Goal: Consume media (video, audio): Consume media (video, audio)

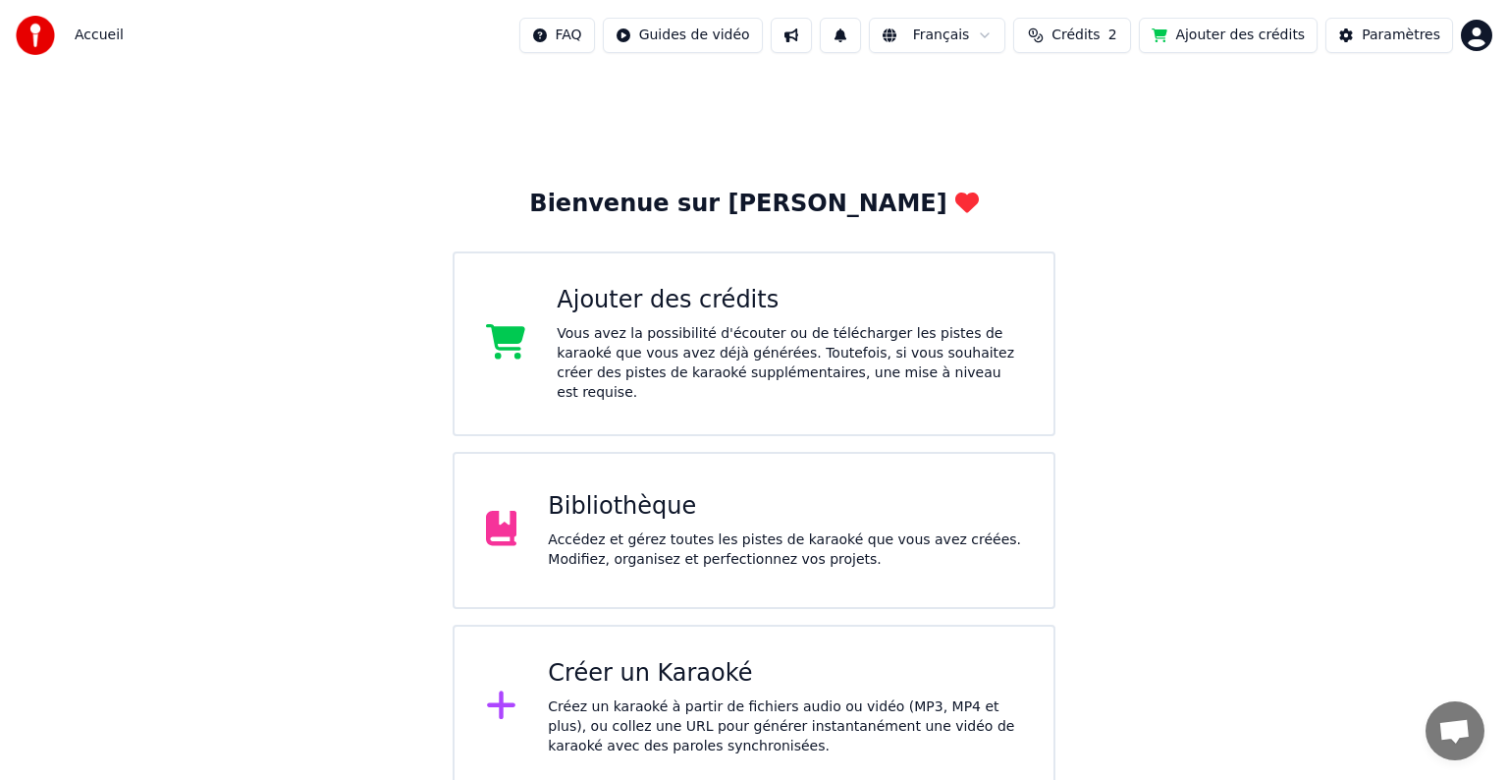
click at [637, 536] on div "Accédez et gérez toutes les pistes de karaoké que vous avez créées. Modifiez, o…" at bounding box center [785, 549] width 474 height 39
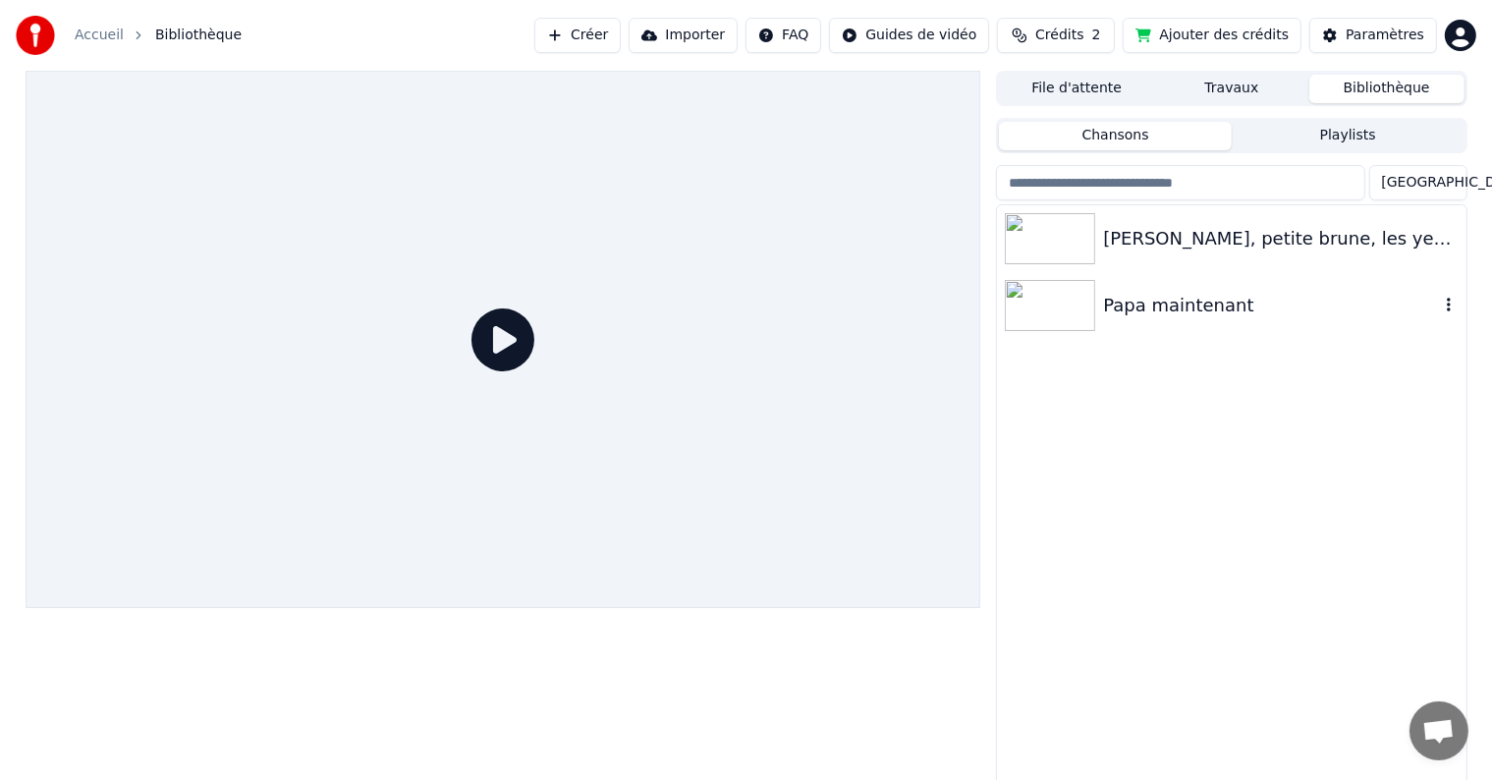
click at [1125, 298] on div "Papa maintenant" at bounding box center [1270, 305] width 335 height 27
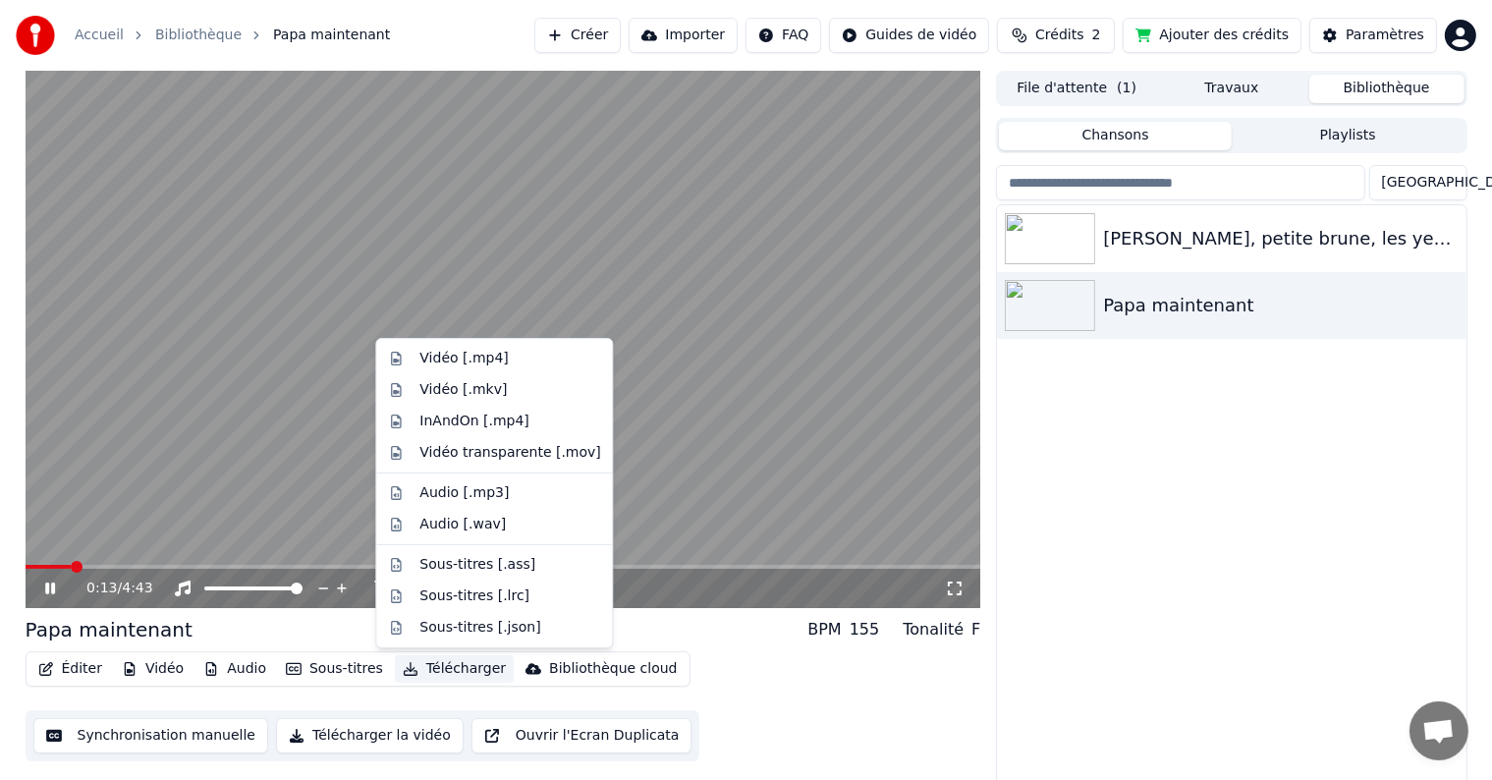
click at [403, 668] on icon "button" at bounding box center [411, 669] width 16 height 14
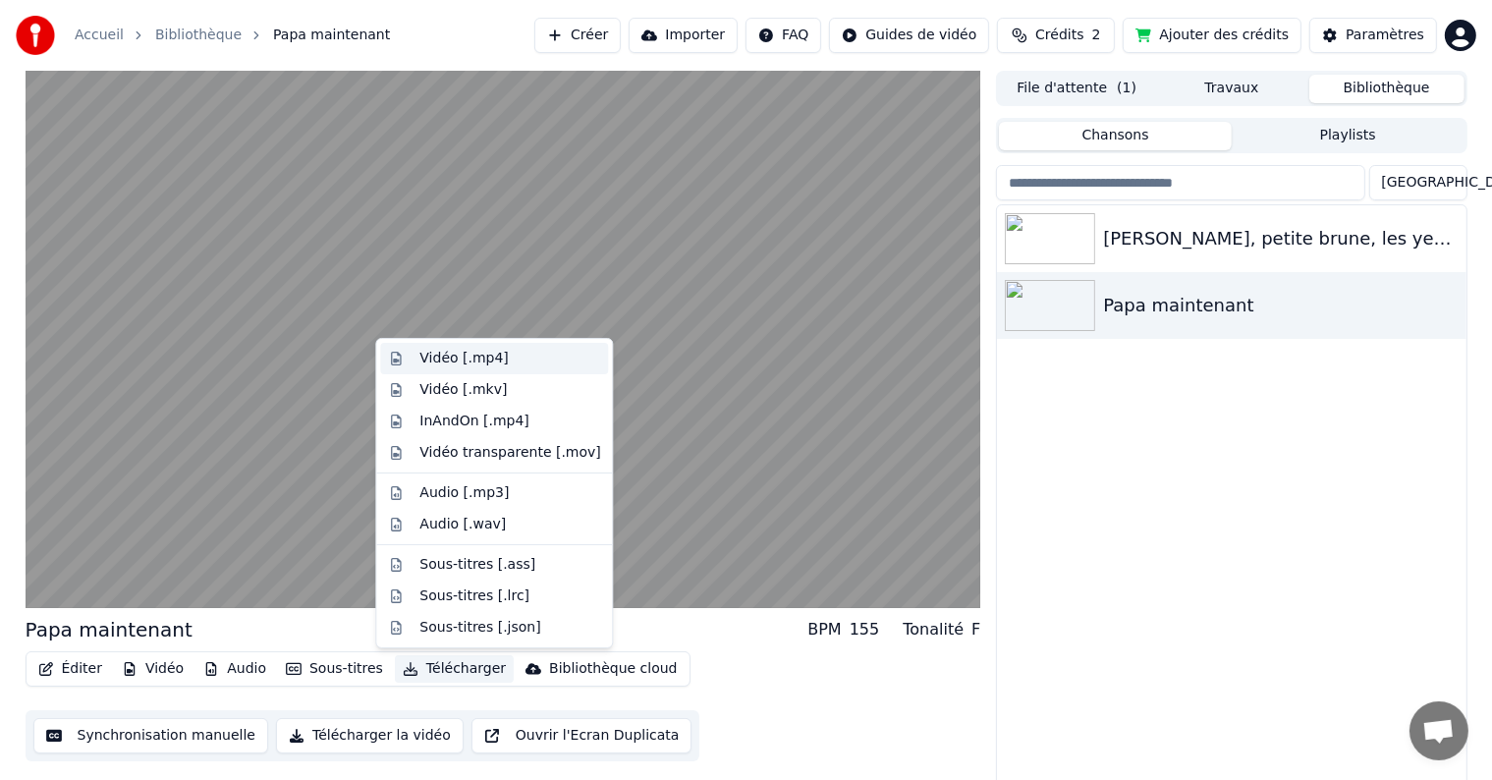
click at [436, 363] on div "Vidéo [.mp4]" at bounding box center [463, 359] width 88 height 20
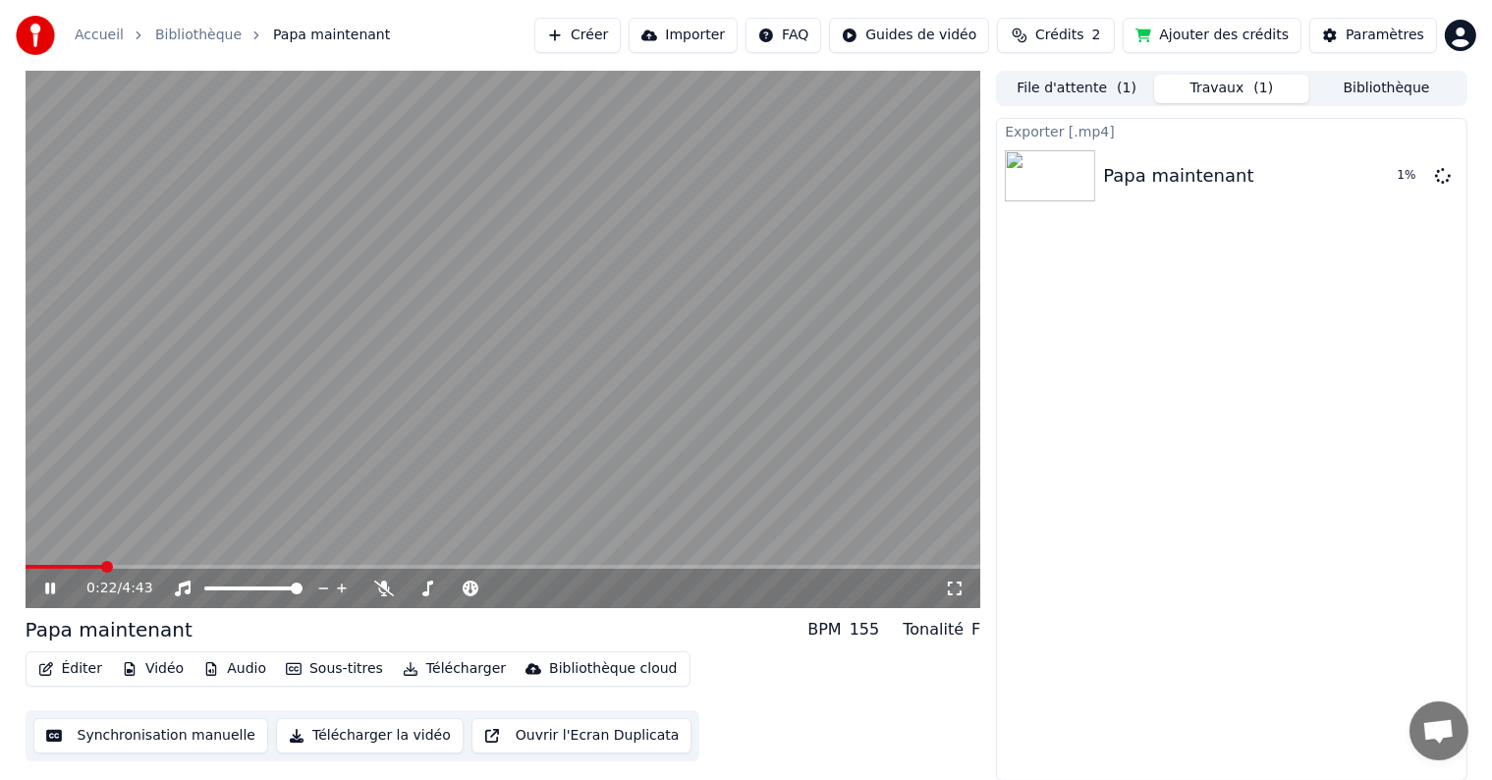
click at [403, 666] on icon "button" at bounding box center [411, 669] width 16 height 14
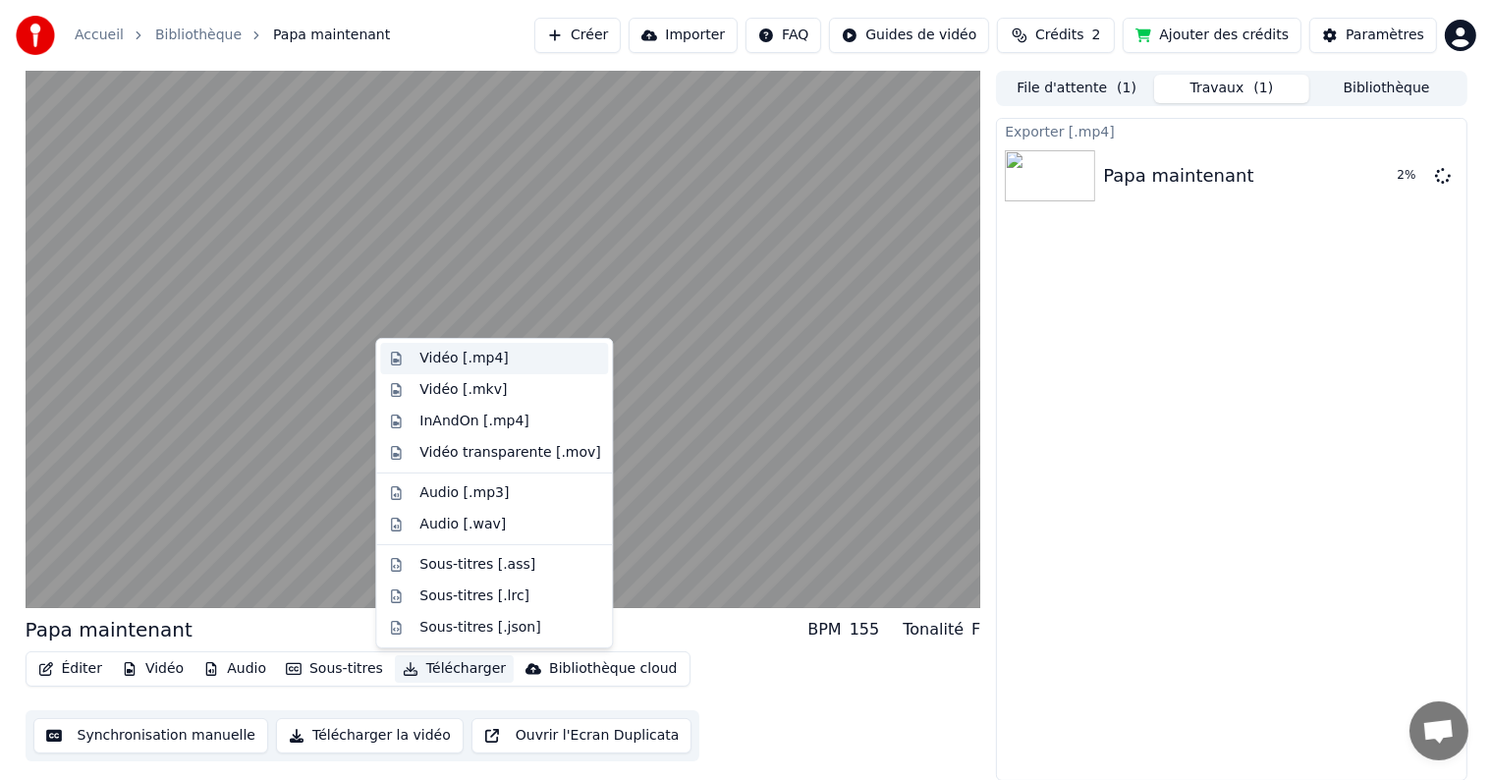
click at [421, 351] on div "Vidéo [.mp4]" at bounding box center [463, 359] width 88 height 20
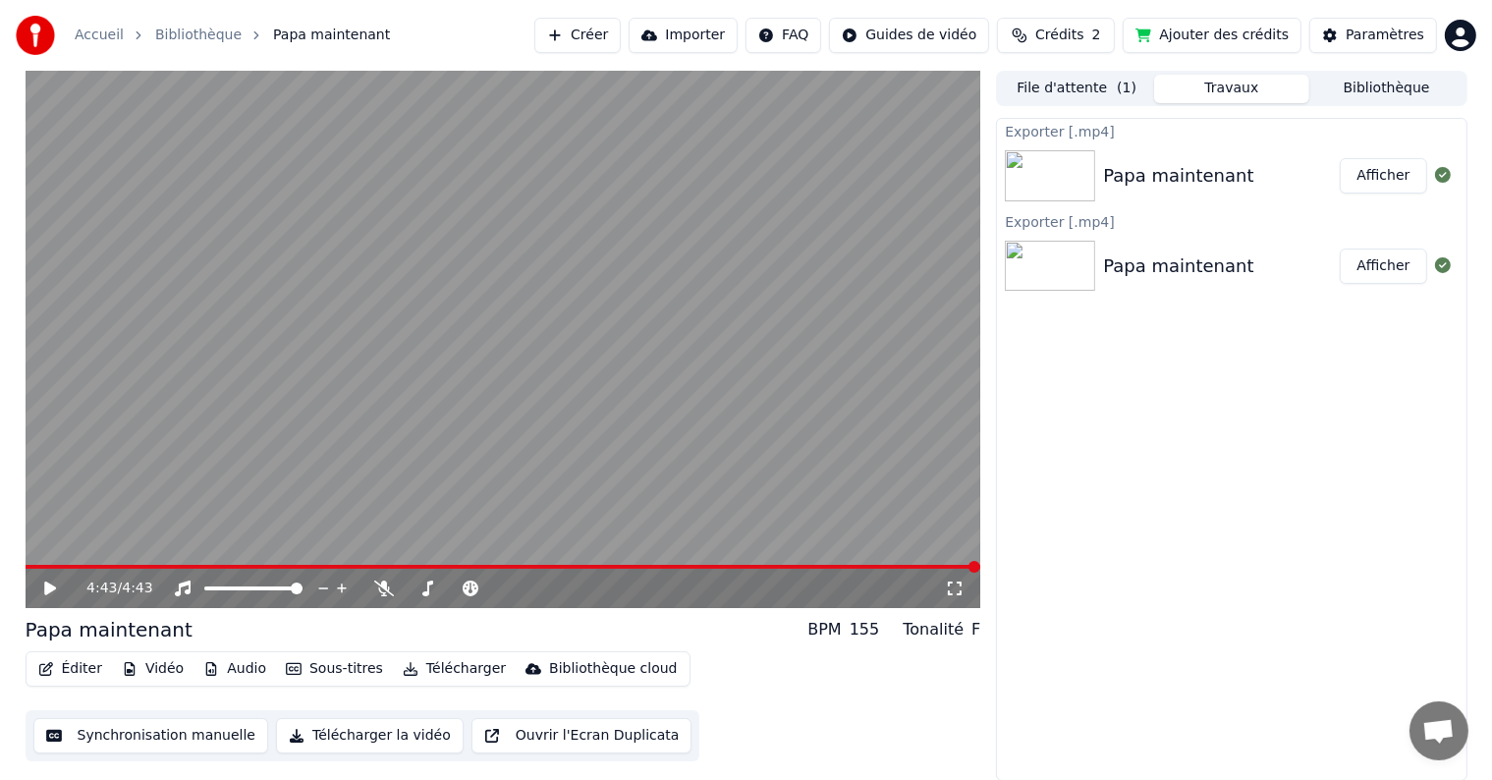
click at [1370, 271] on button "Afficher" at bounding box center [1383, 265] width 86 height 35
click at [1387, 82] on button "Bibliothèque" at bounding box center [1386, 89] width 155 height 28
